Goal: Share content: Share content

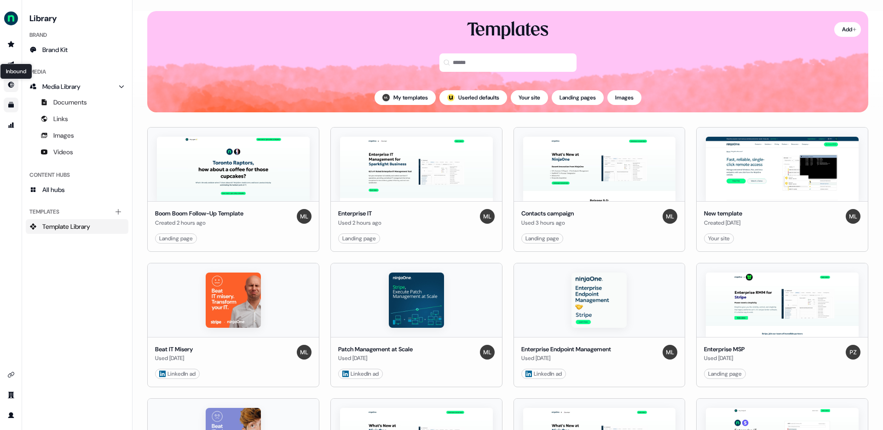
click at [14, 83] on icon "Go to Inbound" at bounding box center [10, 84] width 7 height 7
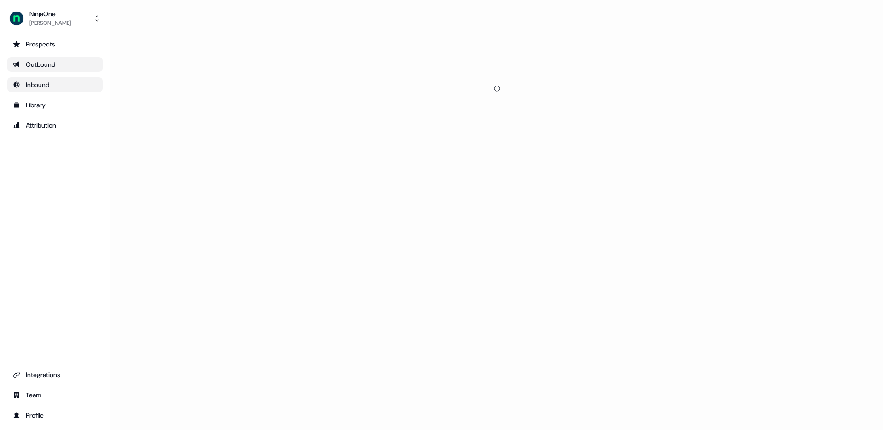
click at [13, 59] on link "Outbound" at bounding box center [54, 64] width 95 height 15
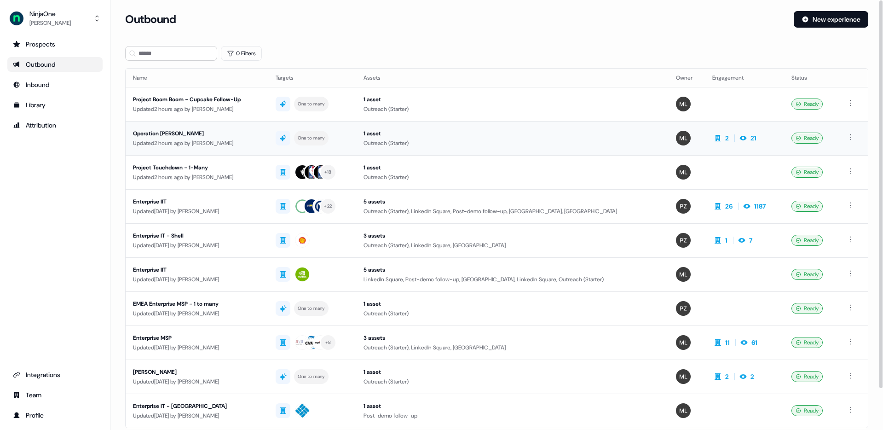
click at [180, 129] on div "Operation [PERSON_NAME]" at bounding box center [197, 133] width 128 height 9
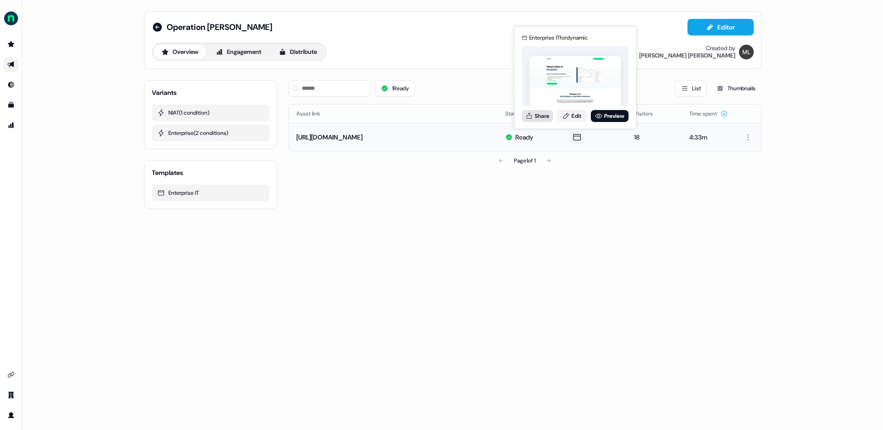
click at [546, 115] on button "Share" at bounding box center [537, 116] width 31 height 12
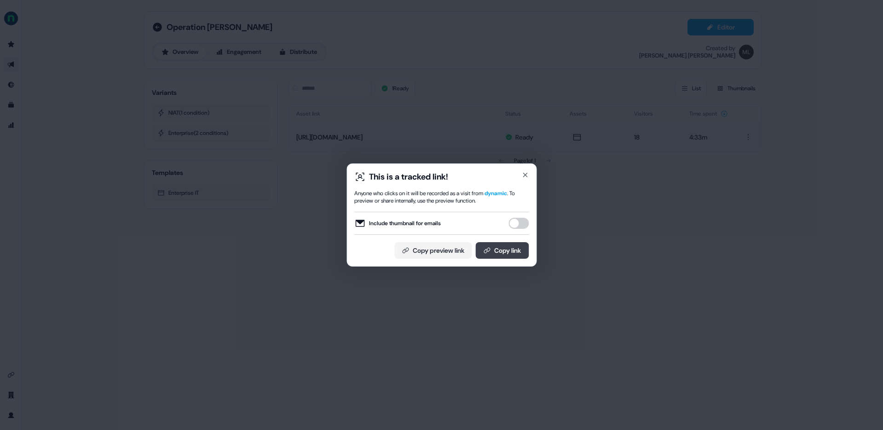
click at [502, 250] on button "Copy link" at bounding box center [501, 250] width 53 height 17
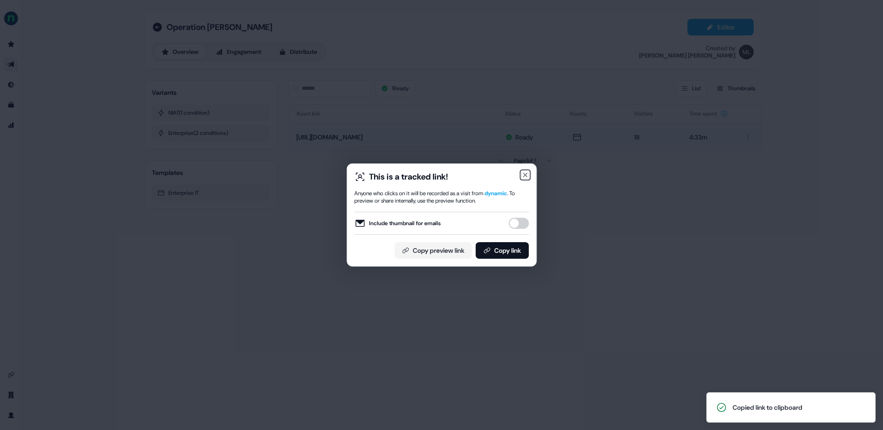
click at [524, 175] on icon "button" at bounding box center [525, 175] width 4 height 4
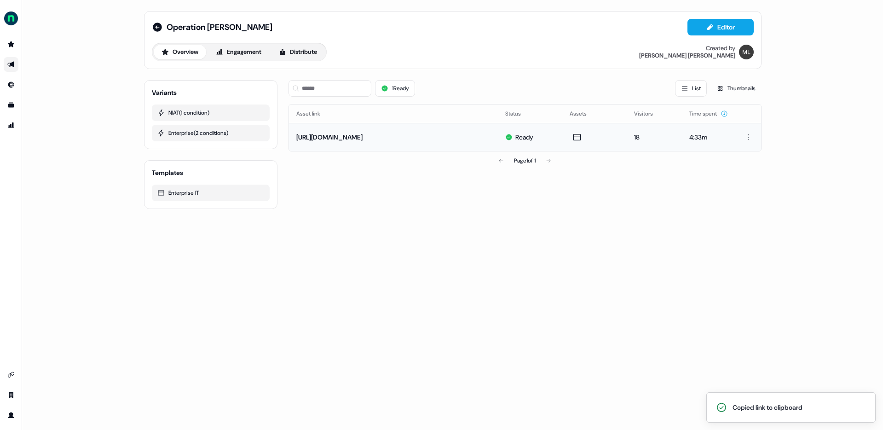
click at [11, 62] on icon "Go to outbound experience" at bounding box center [10, 64] width 7 height 7
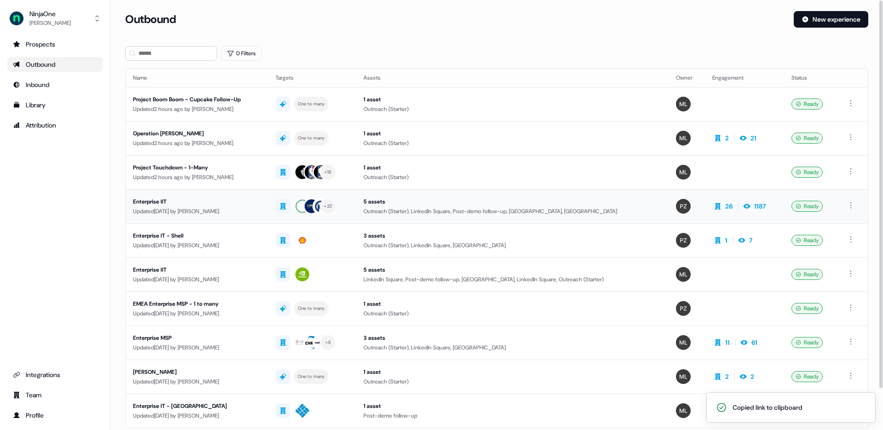
click at [163, 205] on div "Enterprise IIT" at bounding box center [197, 201] width 128 height 9
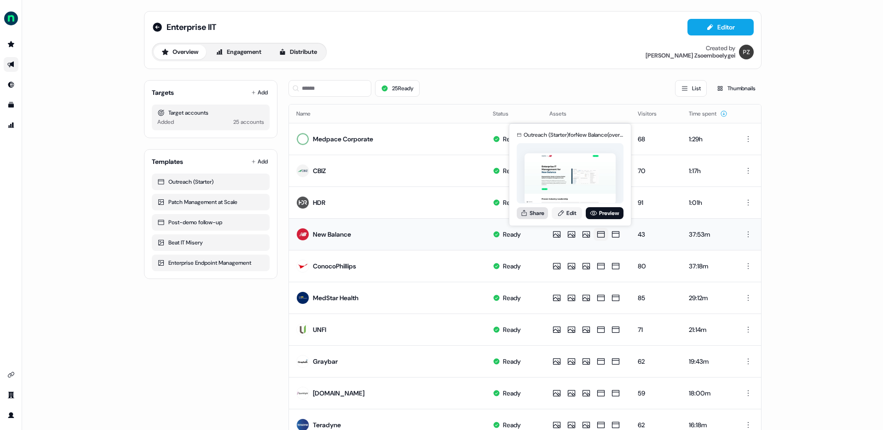
click at [538, 212] on button "Share" at bounding box center [532, 213] width 31 height 12
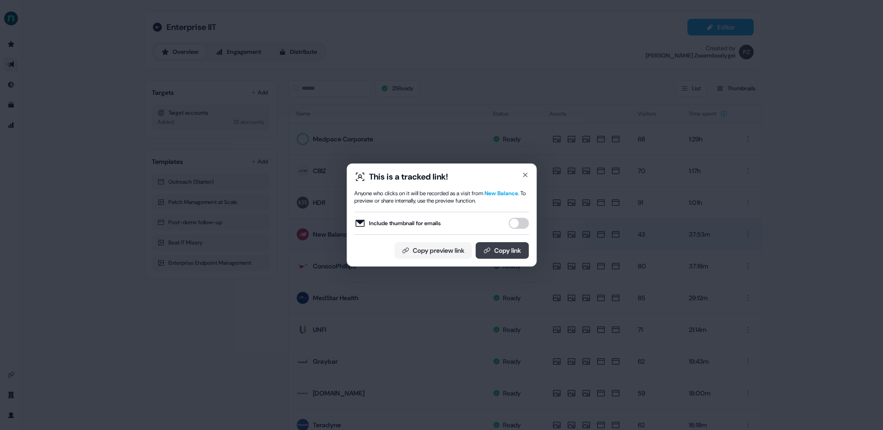
click at [515, 250] on button "Copy link" at bounding box center [501, 250] width 53 height 17
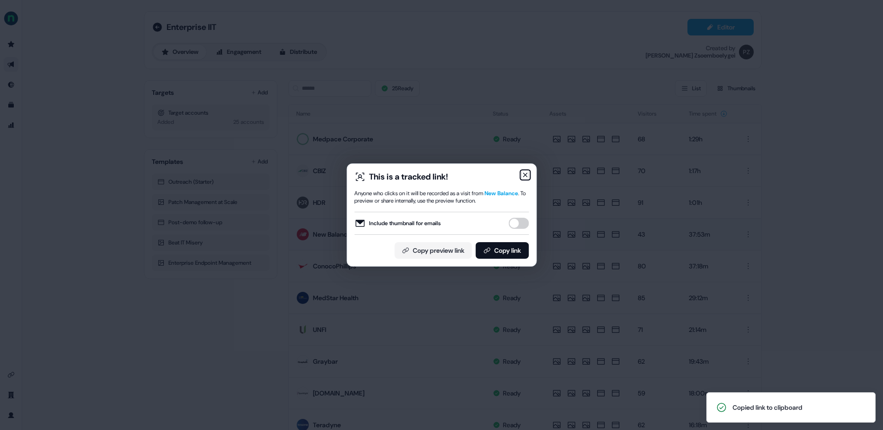
click at [523, 172] on icon "button" at bounding box center [524, 174] width 7 height 7
